Goal: Task Accomplishment & Management: Complete application form

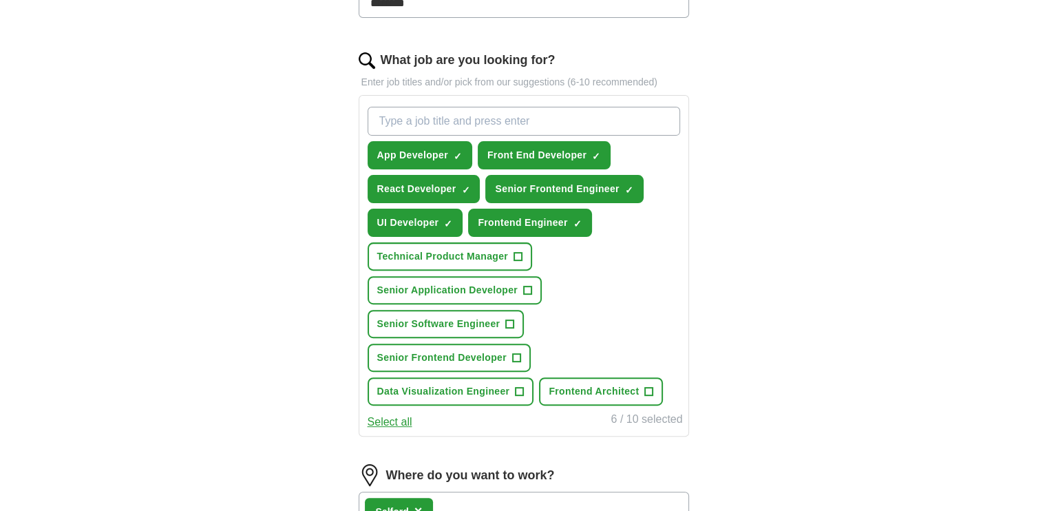
scroll to position [413, 0]
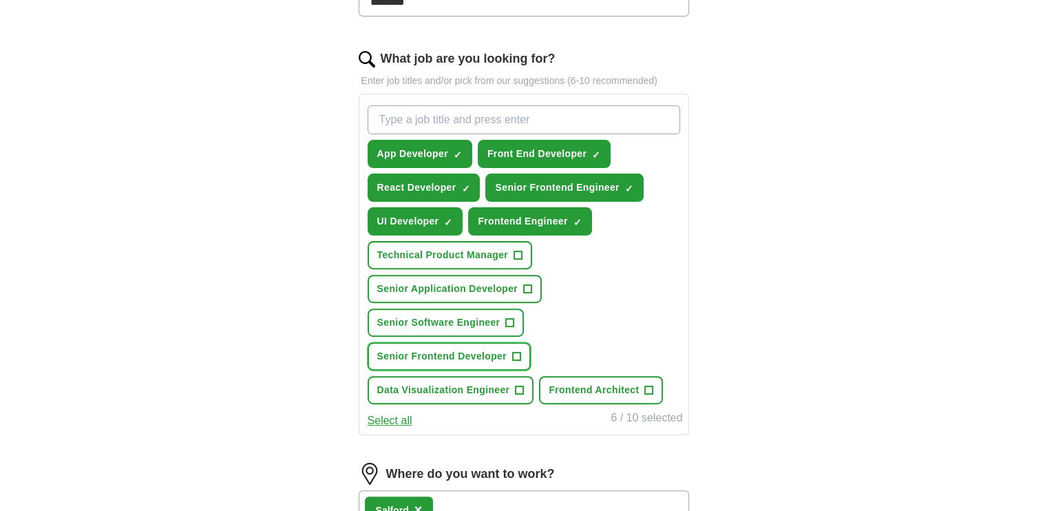
click at [514, 352] on span "+" at bounding box center [516, 356] width 8 height 11
click at [527, 284] on span "+" at bounding box center [528, 289] width 8 height 11
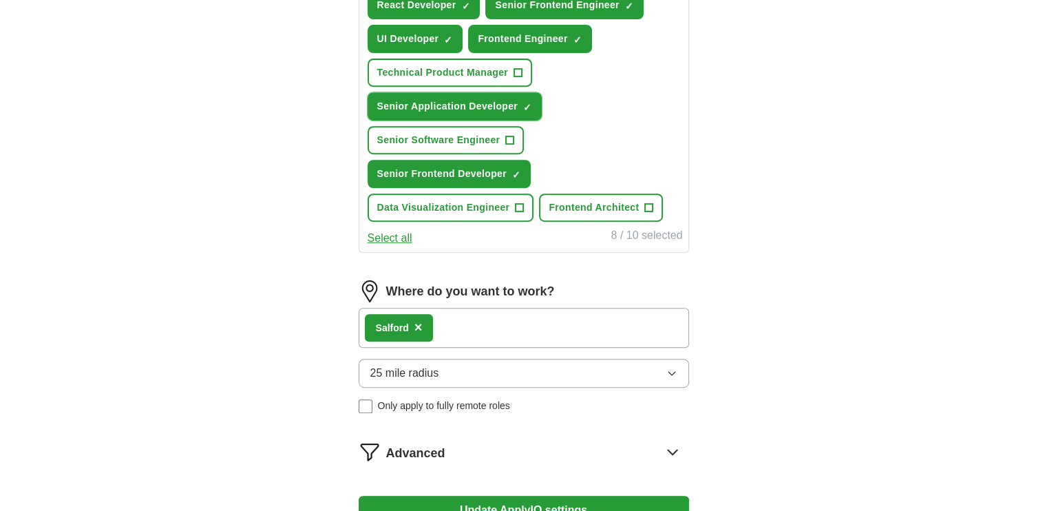
scroll to position [620, 0]
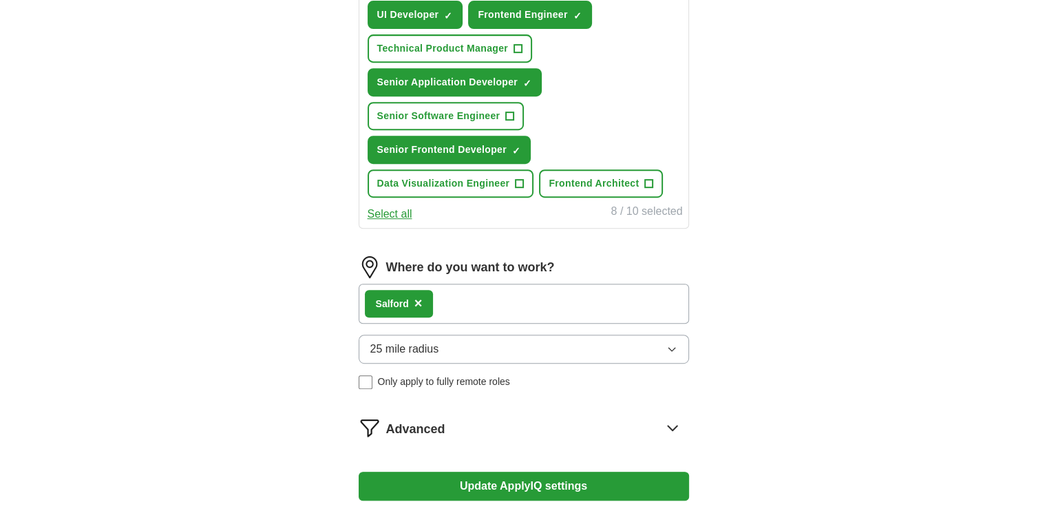
click at [415, 295] on span "×" at bounding box center [419, 302] width 8 height 15
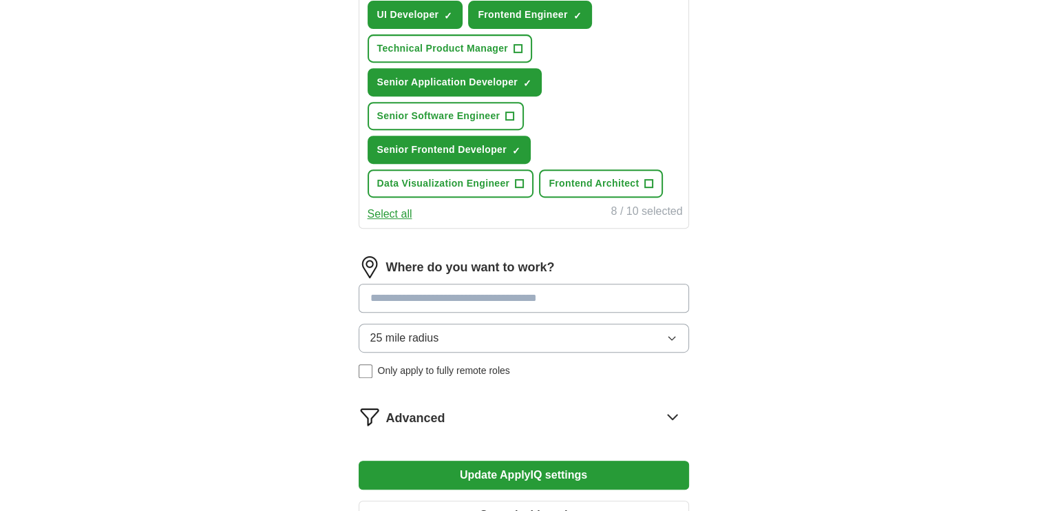
click at [427, 294] on input at bounding box center [524, 298] width 331 height 29
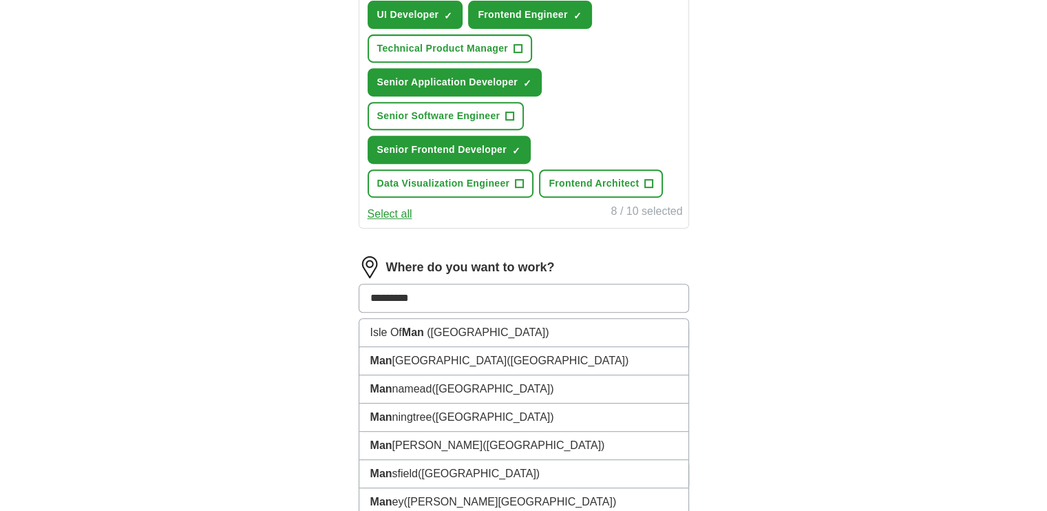
type input "**********"
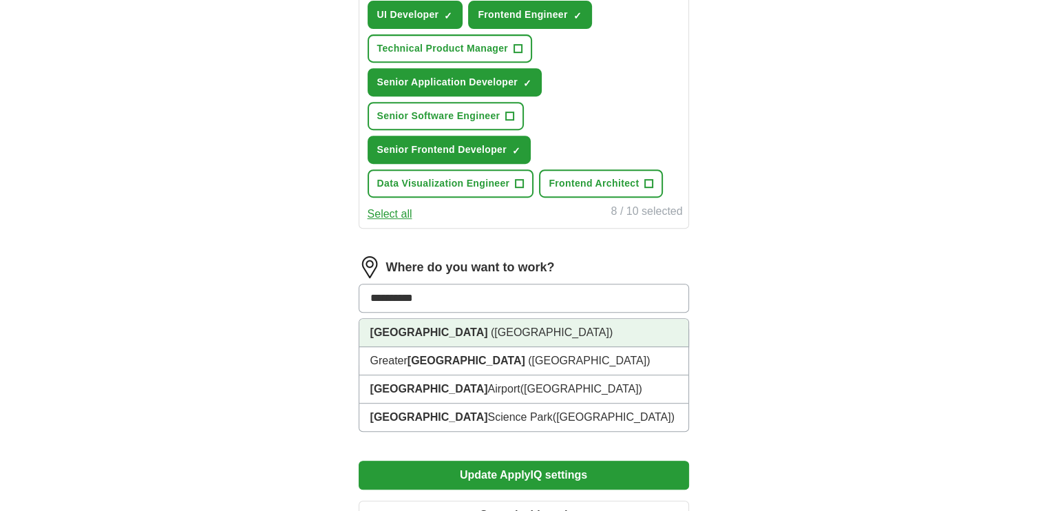
click at [517, 337] on li "[GEOGRAPHIC_DATA] ([GEOGRAPHIC_DATA])" at bounding box center [523, 333] width 329 height 28
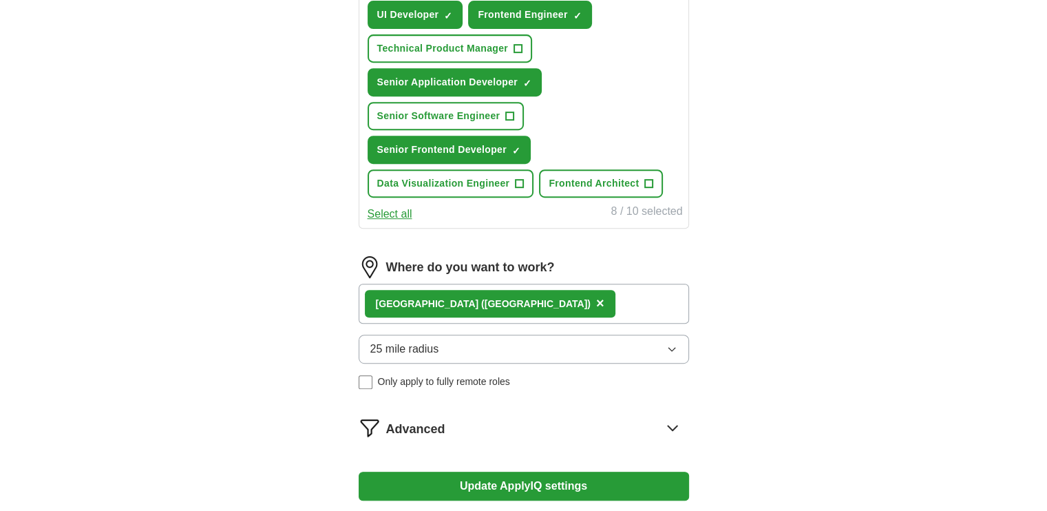
click at [570, 300] on div "[GEOGRAPHIC_DATA] ([GEOGRAPHIC_DATA]) ×" at bounding box center [524, 304] width 331 height 40
click at [598, 294] on div "[GEOGRAPHIC_DATA] ([GEOGRAPHIC_DATA]) ×" at bounding box center [524, 304] width 331 height 40
click at [461, 344] on button "25 mile radius" at bounding box center [524, 349] width 331 height 29
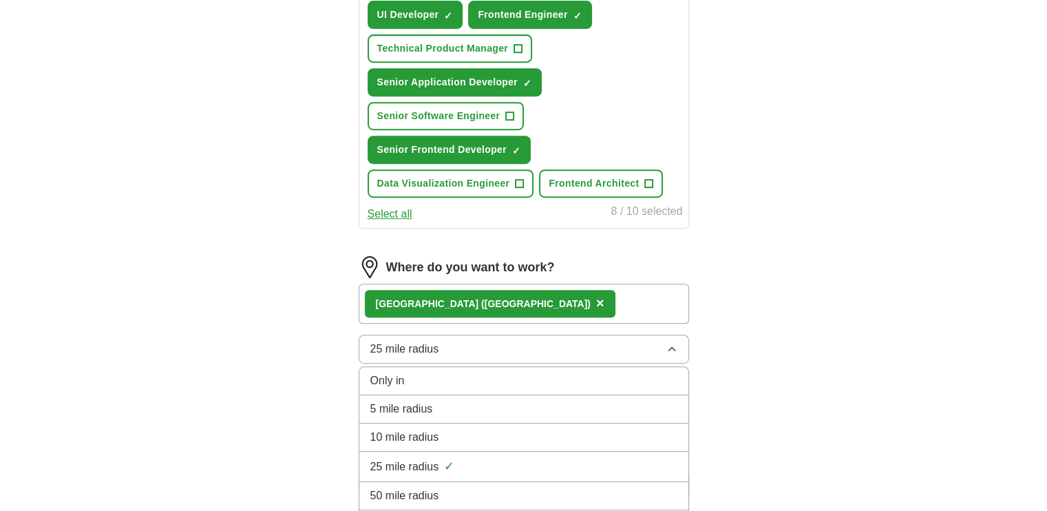
click at [463, 344] on button "25 mile radius" at bounding box center [524, 349] width 331 height 29
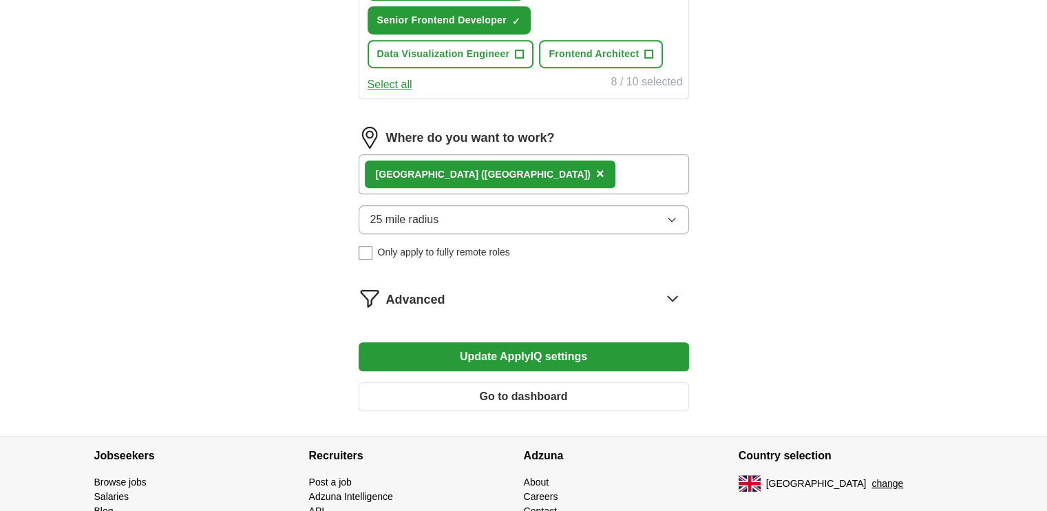
scroll to position [757, 0]
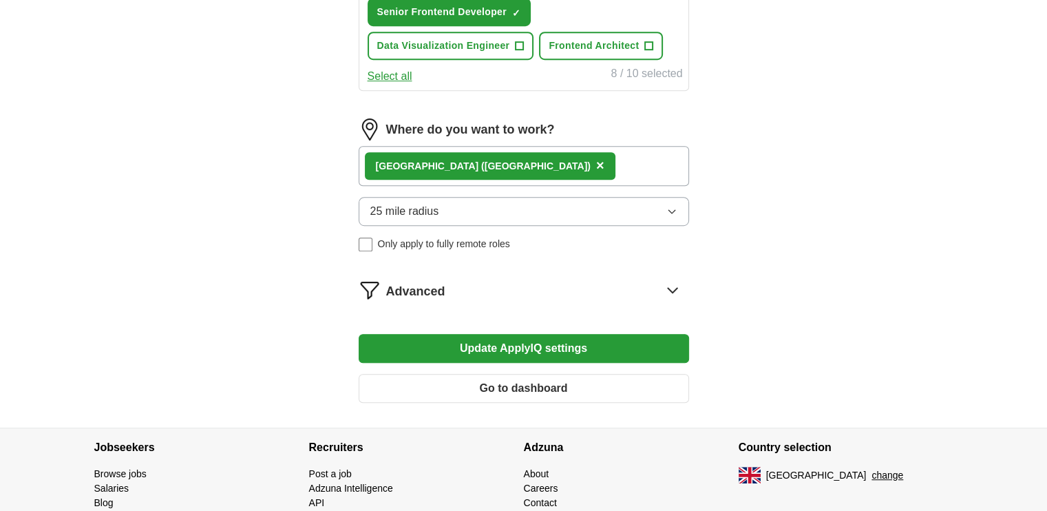
click at [559, 346] on button "Update ApplyIQ settings" at bounding box center [524, 348] width 331 height 29
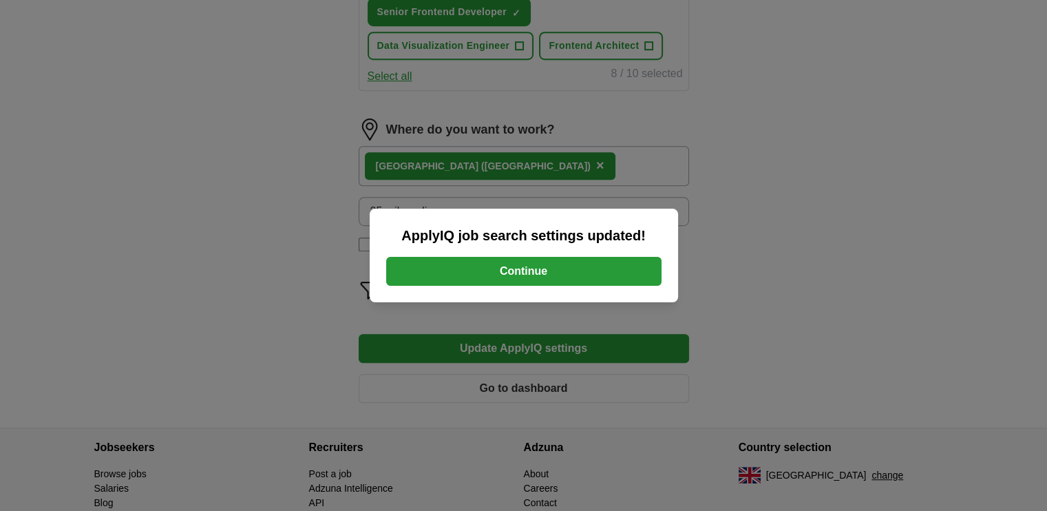
click at [589, 263] on button "Continue" at bounding box center [523, 271] width 275 height 29
